Goal: Task Accomplishment & Management: Use online tool/utility

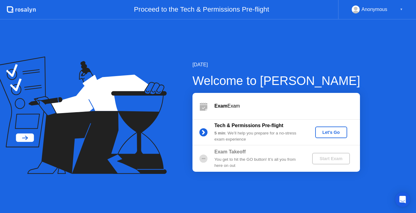
click at [327, 130] on div "Let's Go" at bounding box center [331, 132] width 27 height 5
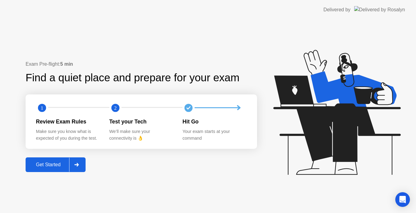
click at [55, 167] on div "Get Started" at bounding box center [48, 164] width 42 height 5
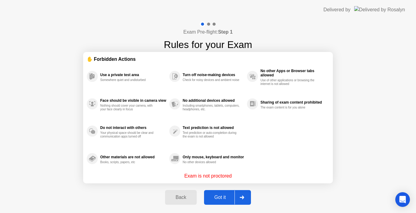
click at [223, 198] on div "Got it" at bounding box center [220, 196] width 29 height 5
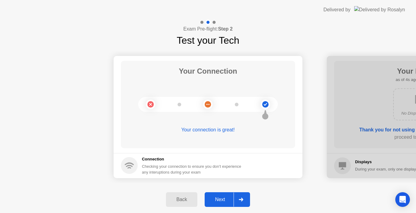
click at [222, 201] on div "Next" at bounding box center [220, 198] width 27 height 5
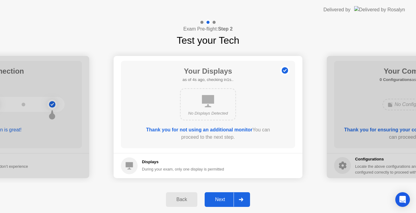
click at [222, 201] on div "Next" at bounding box center [220, 198] width 27 height 5
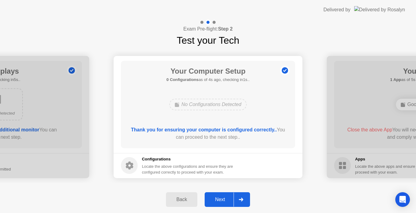
click at [222, 201] on div "Next" at bounding box center [220, 198] width 27 height 5
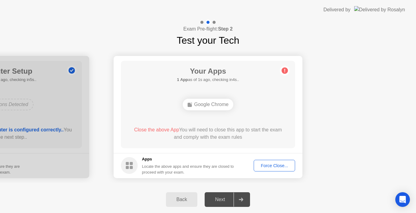
click at [179, 200] on div "Back" at bounding box center [182, 198] width 28 height 5
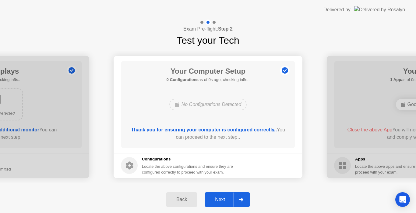
click at [179, 200] on div "Back" at bounding box center [182, 198] width 28 height 5
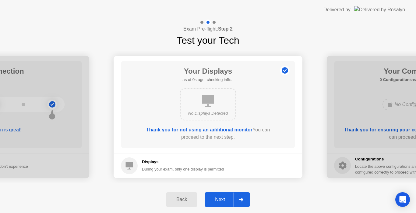
click at [222, 199] on div "Next" at bounding box center [220, 198] width 27 height 5
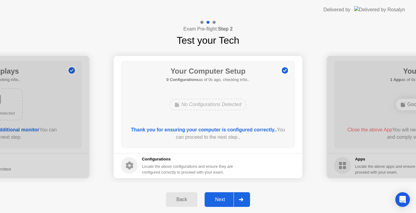
click at [222, 199] on div "Next" at bounding box center [220, 198] width 27 height 5
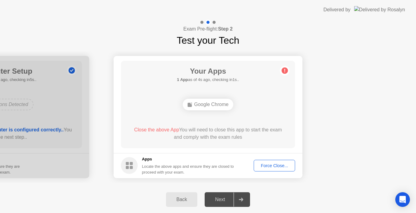
click at [266, 167] on div "Force Close..." at bounding box center [274, 165] width 37 height 5
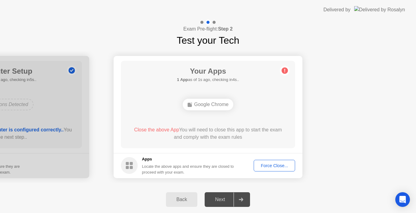
click at [269, 166] on div "Force Close..." at bounding box center [274, 165] width 37 height 5
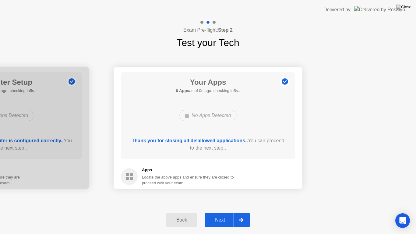
click at [224, 212] on div "Next" at bounding box center [220, 219] width 27 height 5
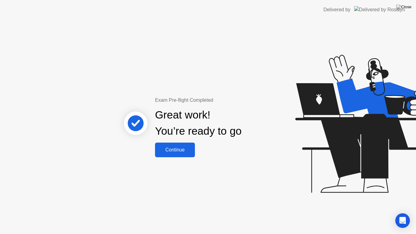
click at [177, 152] on div "Continue" at bounding box center [175, 149] width 36 height 5
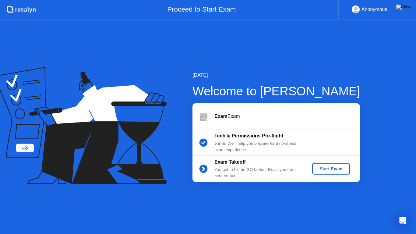
click at [329, 171] on div "Start Exam" at bounding box center [331, 168] width 33 height 5
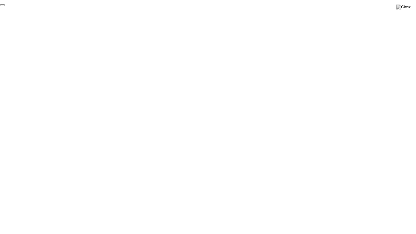
click at [5, 6] on button "End Proctoring Session" at bounding box center [2, 5] width 5 height 2
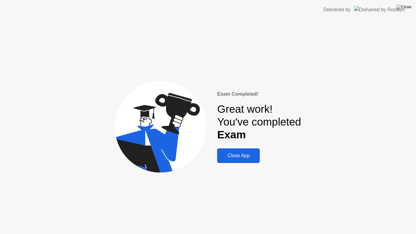
click at [231, 159] on div "Close App" at bounding box center [238, 155] width 39 height 5
